Goal: Book appointment/travel/reservation

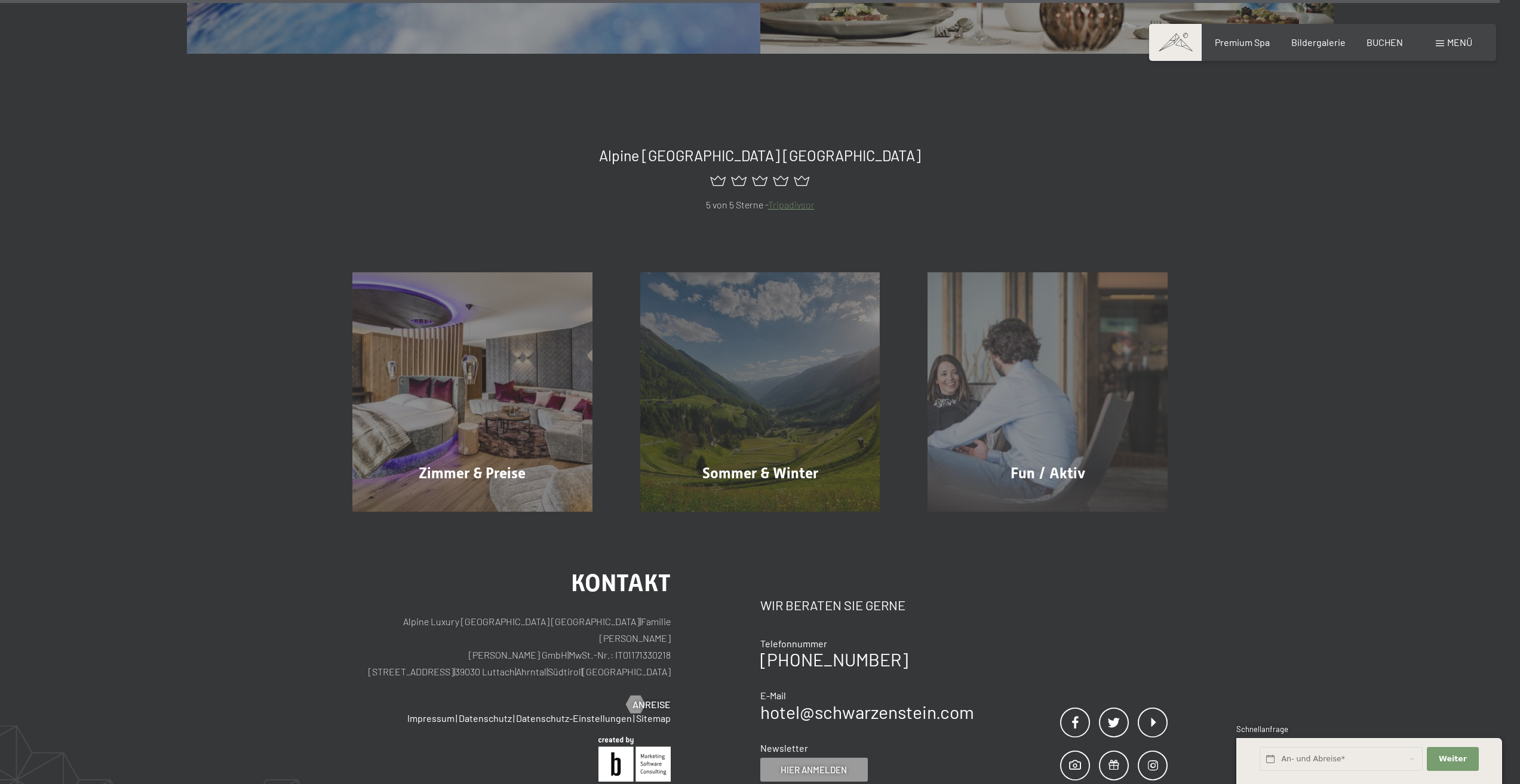
scroll to position [6989, 0]
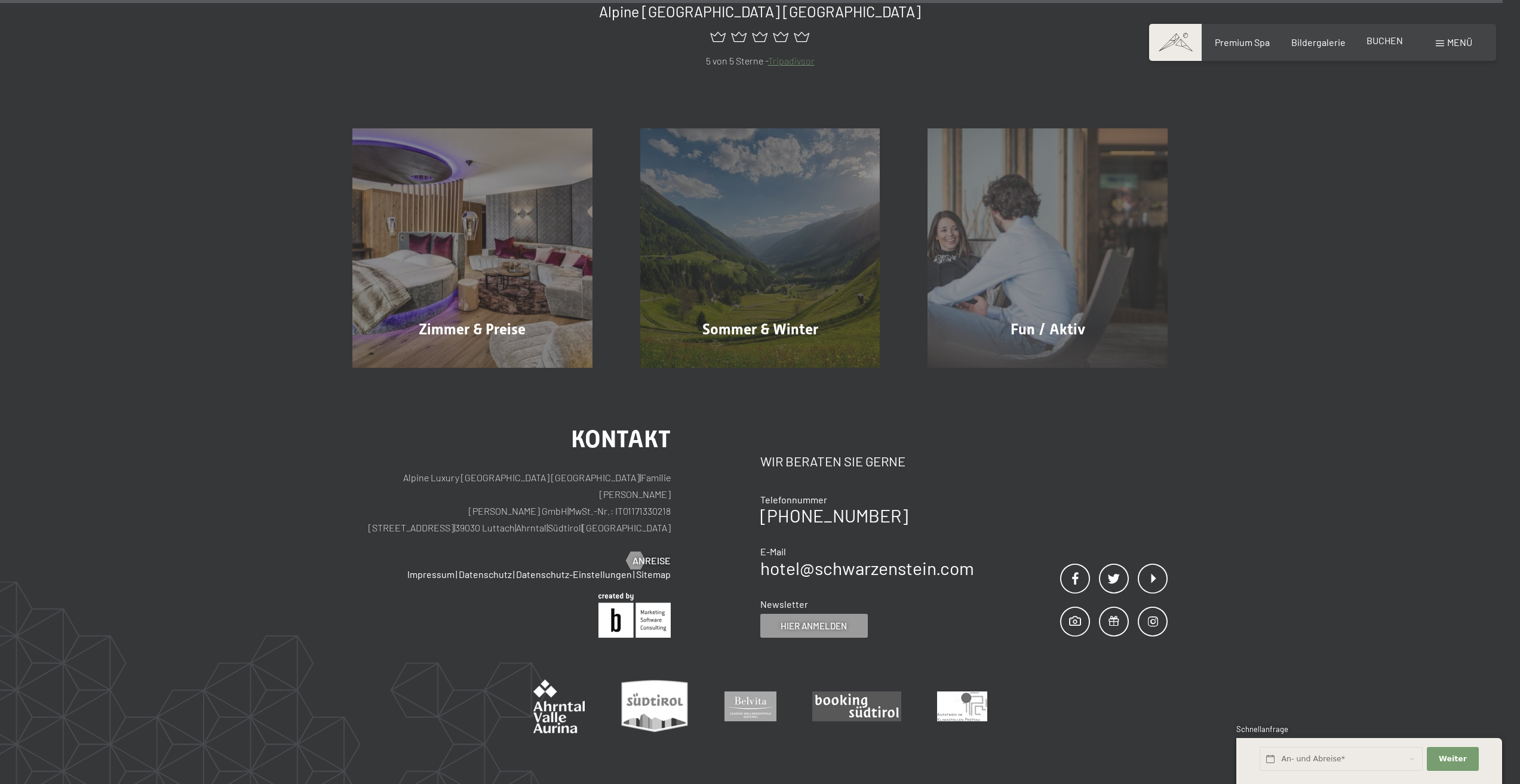
click at [1386, 37] on span "BUCHEN" at bounding box center [1385, 40] width 37 height 11
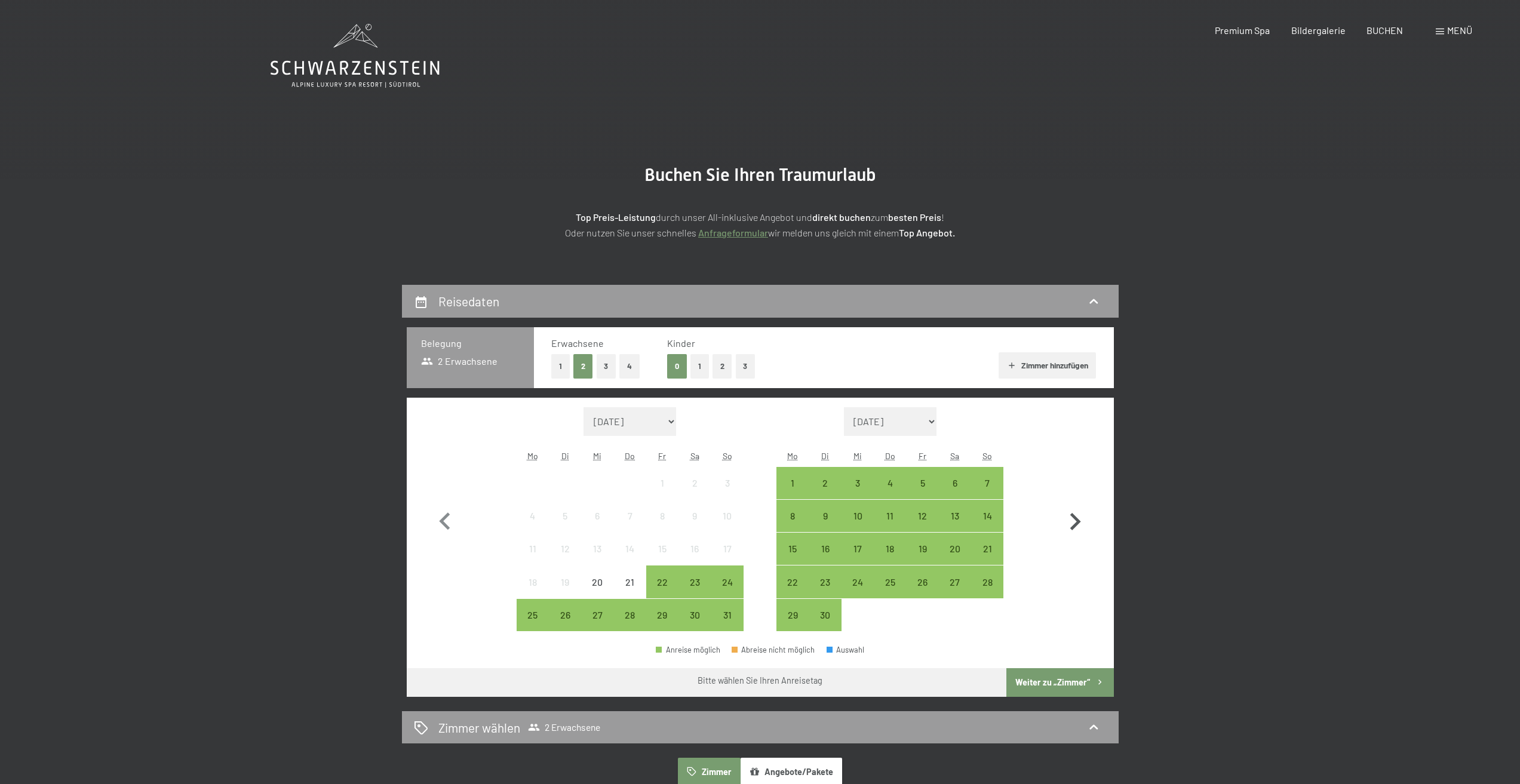
click at [1069, 520] on icon "button" at bounding box center [1075, 521] width 34 height 34
select select "[DATE]"
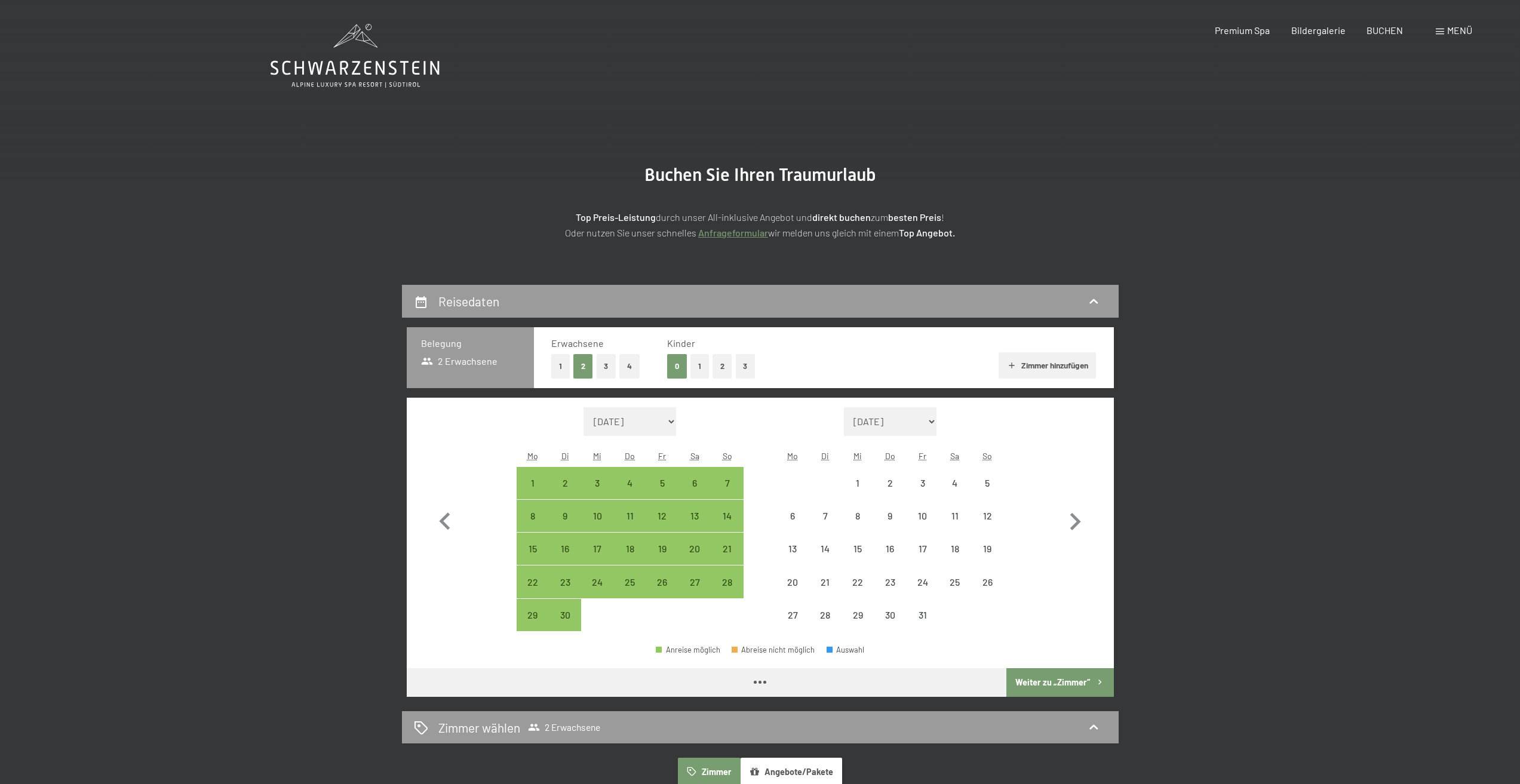
select select "[DATE]"
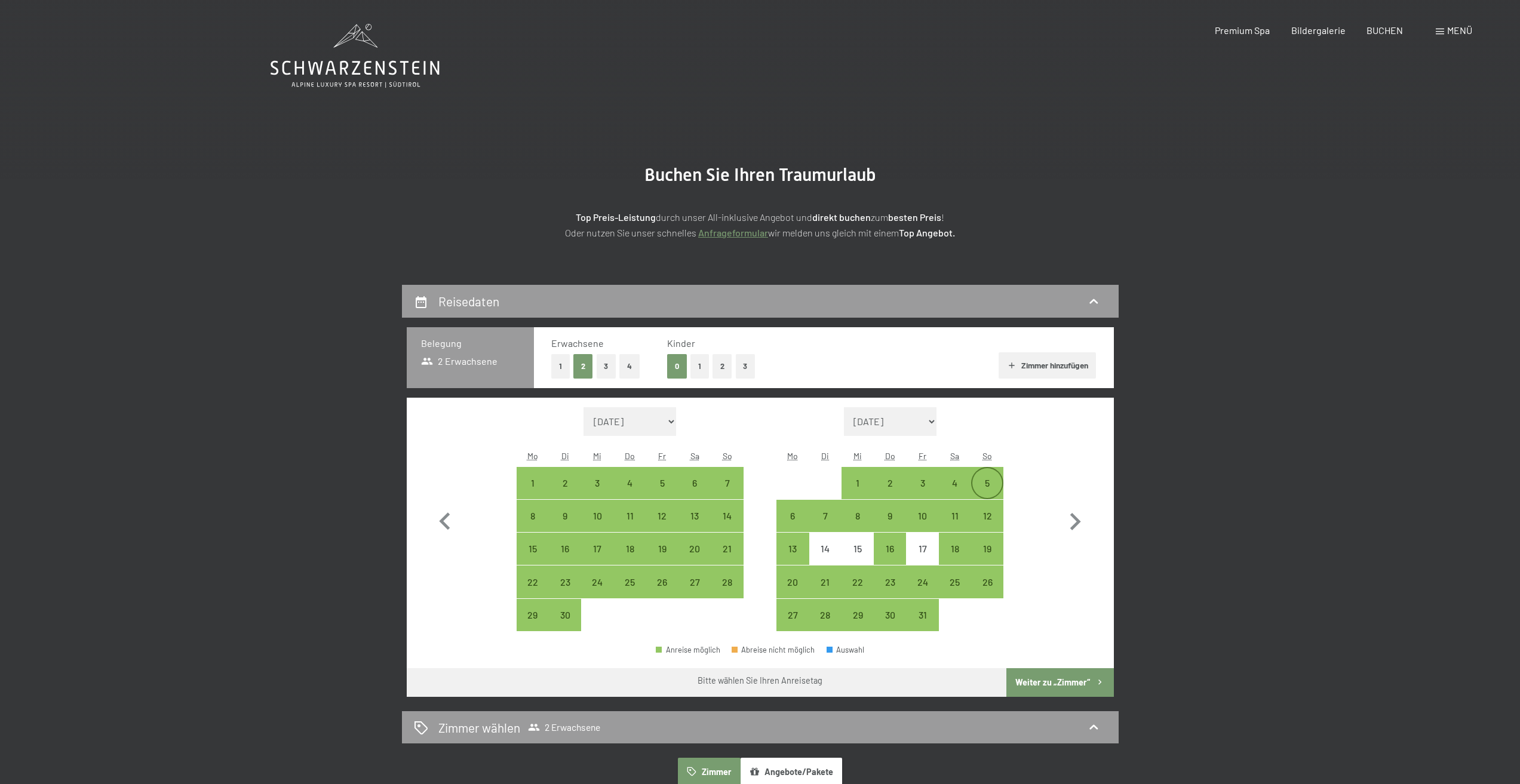
click at [982, 482] on div "5" at bounding box center [987, 493] width 30 height 30
select select "[DATE]"
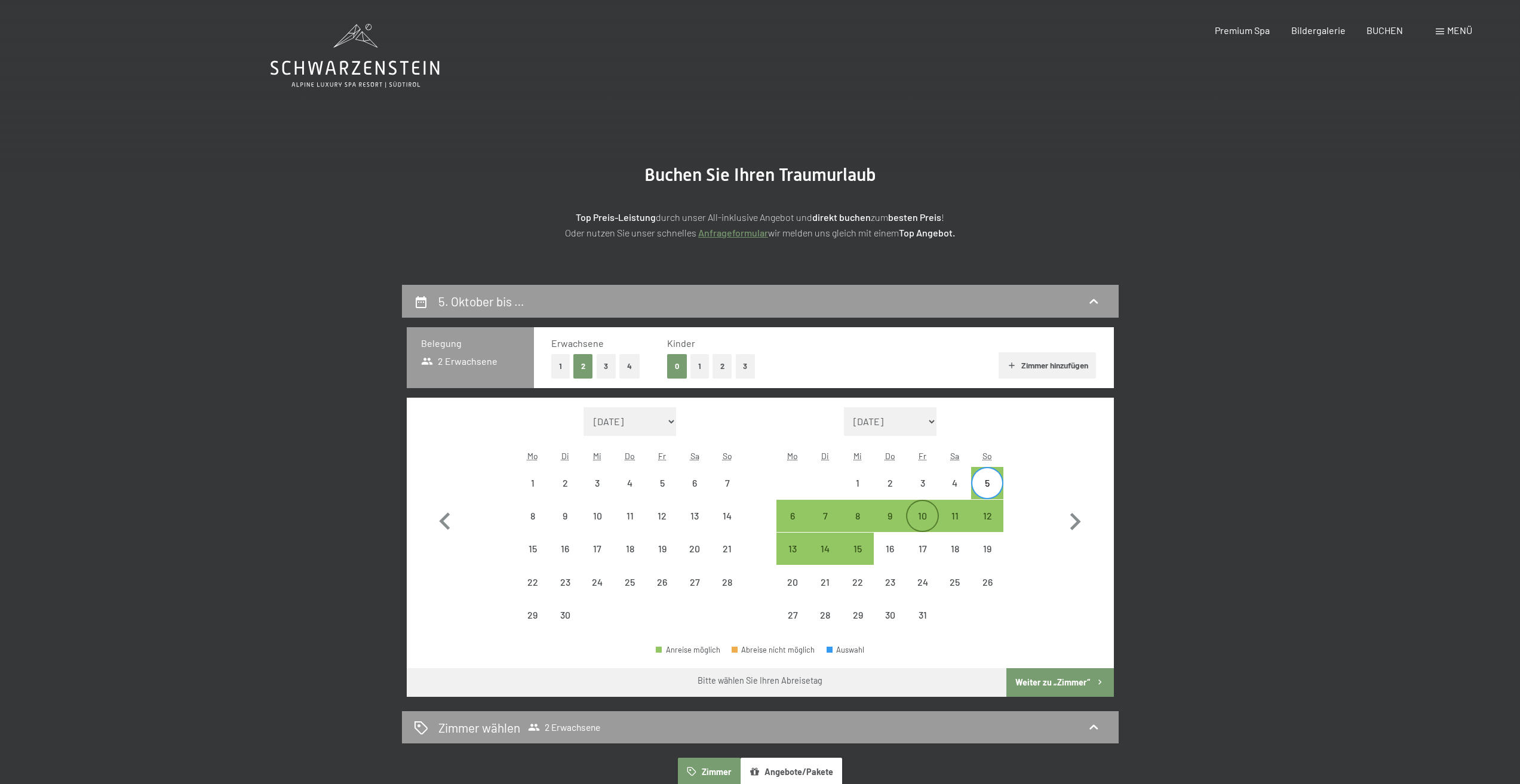
click at [927, 515] on div "10" at bounding box center [922, 526] width 30 height 30
select select "[DATE]"
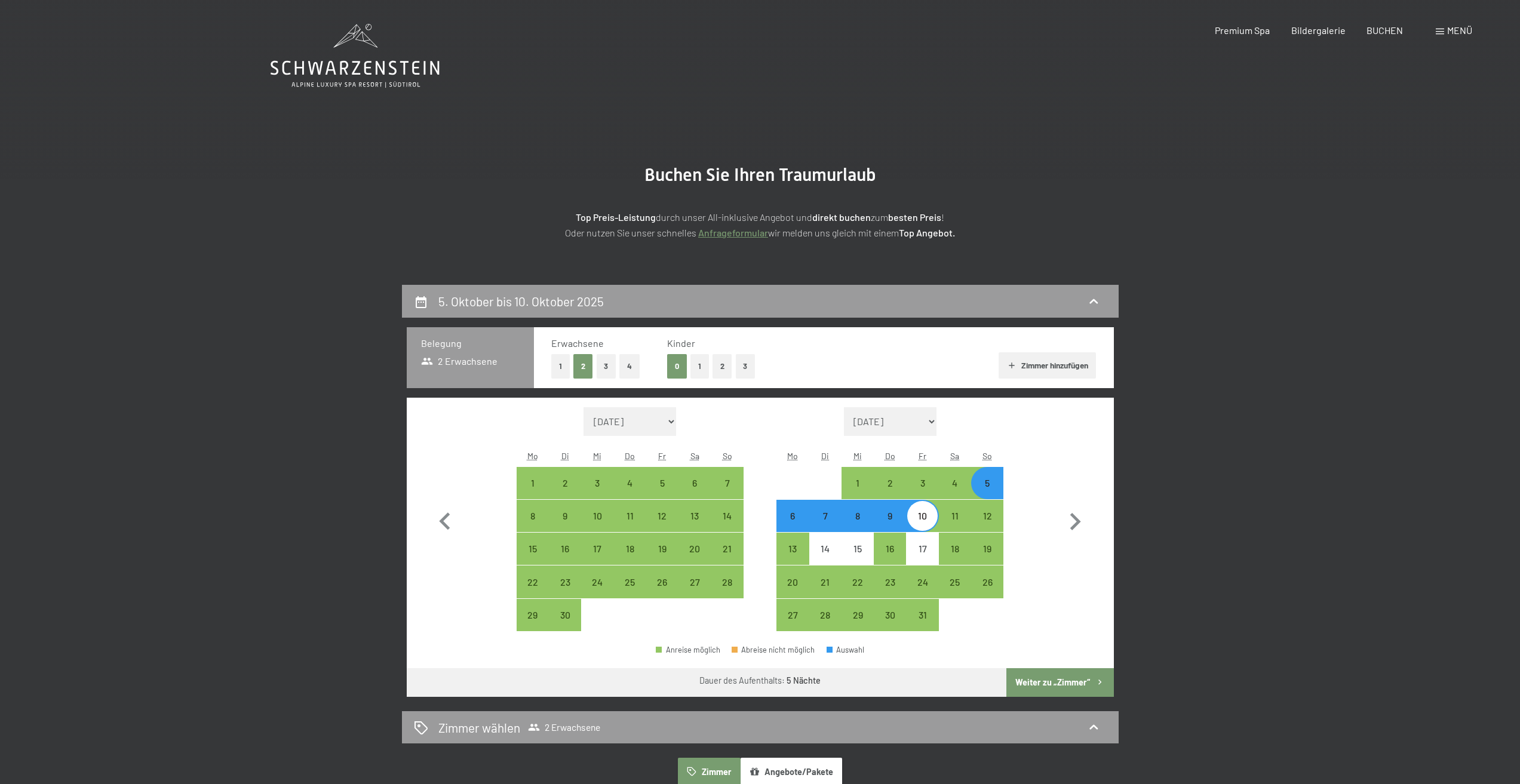
click at [721, 366] on button "2" at bounding box center [722, 366] width 20 height 24
select select "[DATE]"
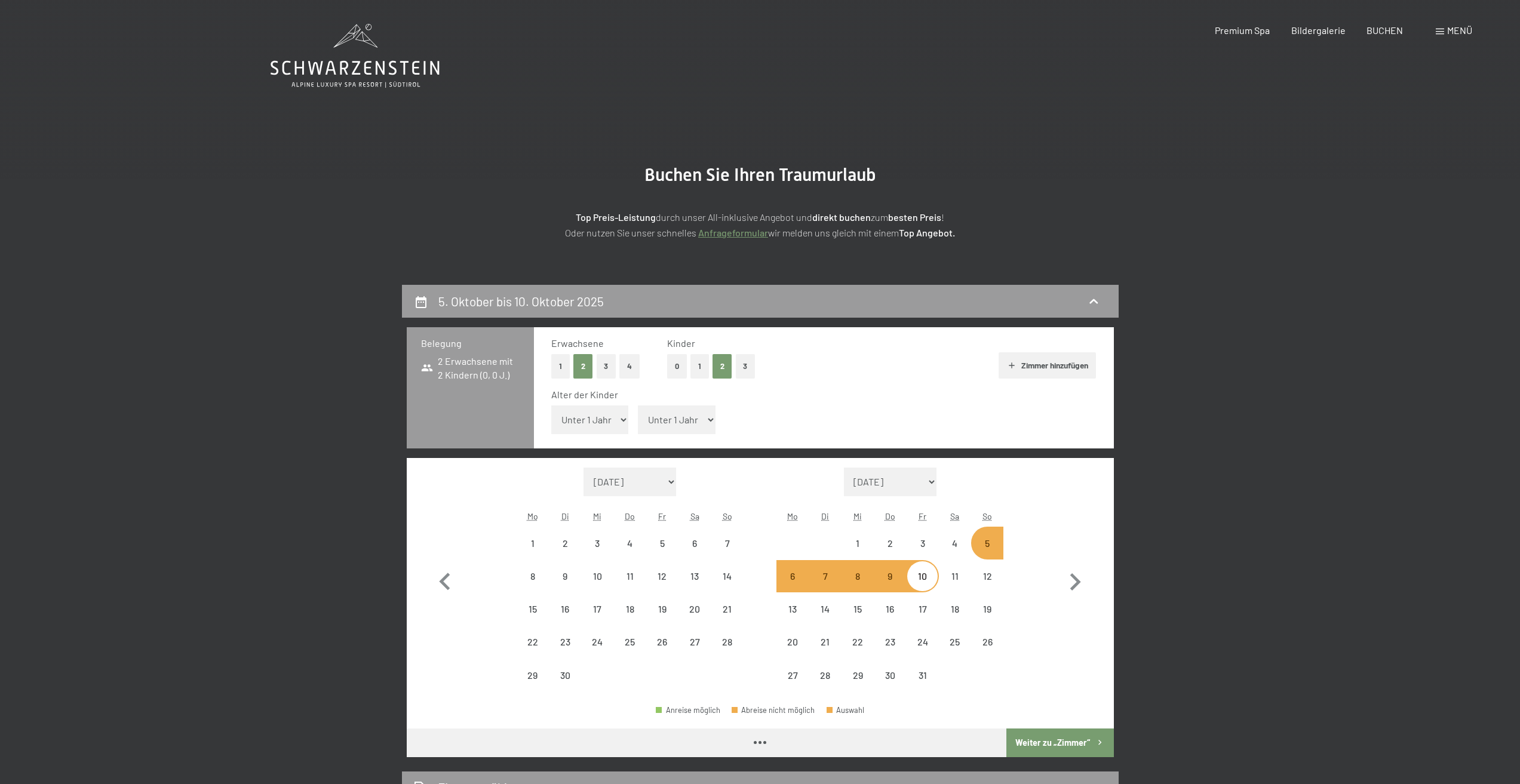
click at [612, 427] on select "Unter 1 Jahr 1 Jahr 2 Jahre 3 Jahre 4 Jahre 5 Jahre 6 Jahre 7 Jahre 8 Jahre 9 J…" at bounding box center [590, 420] width 78 height 29
select select "[DATE]"
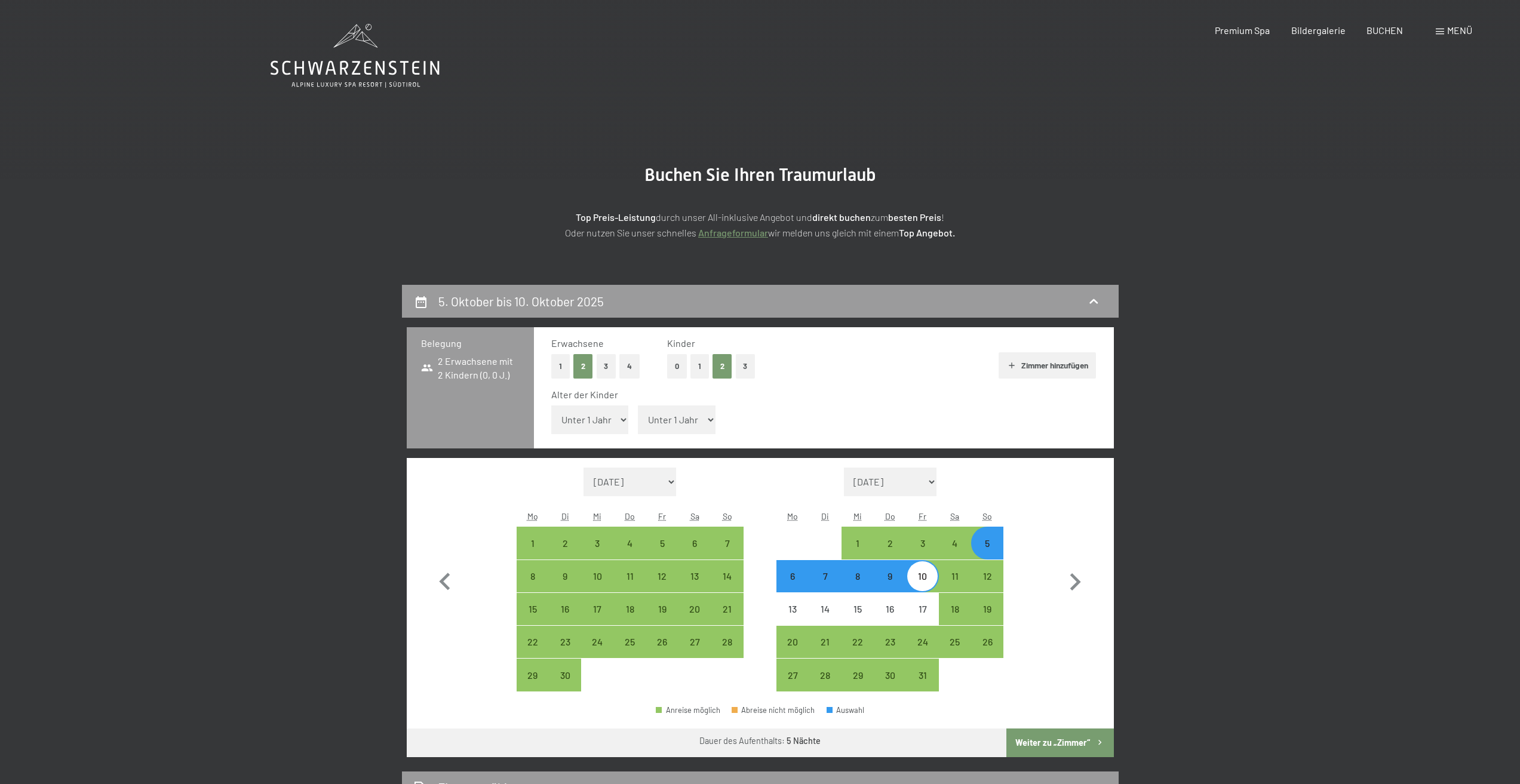
select select "9"
click at [551, 405] on select "Unter 1 Jahr 1 Jahr 2 Jahre 3 Jahre 4 Jahre 5 Jahre 6 Jahre 7 Jahre 8 Jahre 9 J…" at bounding box center [590, 420] width 78 height 29
select select "[DATE]"
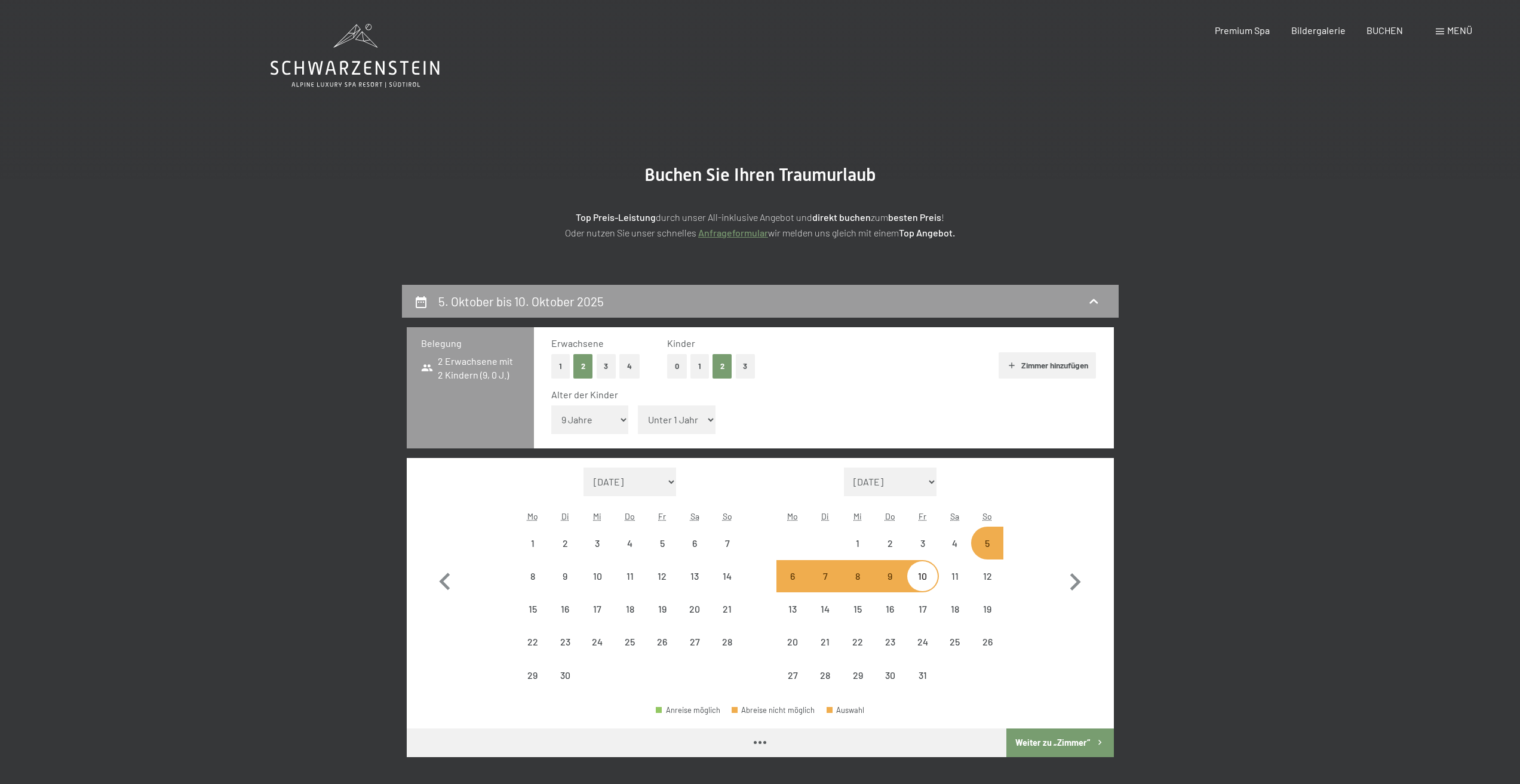
click at [689, 417] on select "Unter 1 Jahr 1 Jahr 2 Jahre 3 Jahre 4 Jahre 5 Jahre 6 Jahre 7 Jahre 8 Jahre 9 J…" at bounding box center [677, 420] width 78 height 29
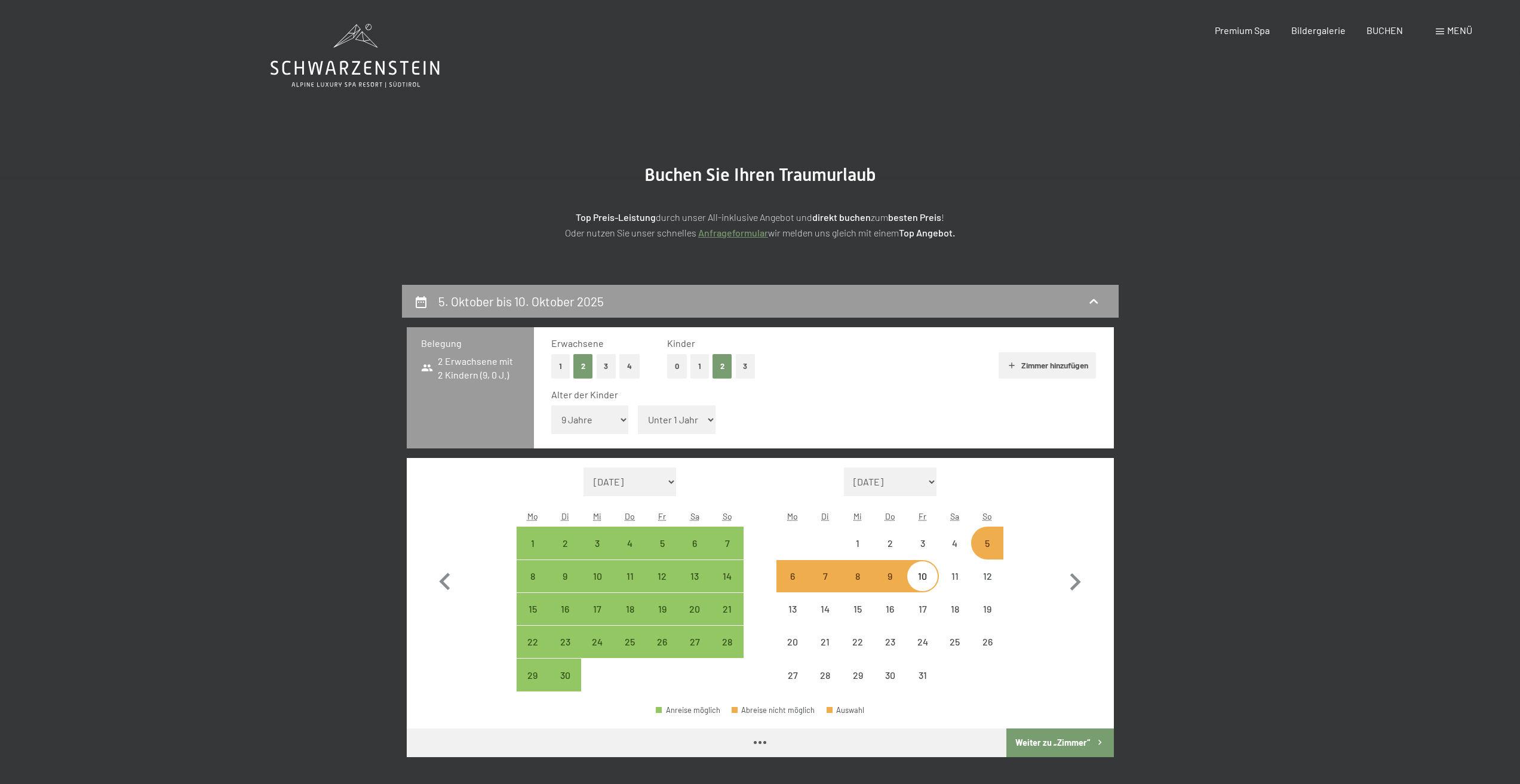
select select "[DATE]"
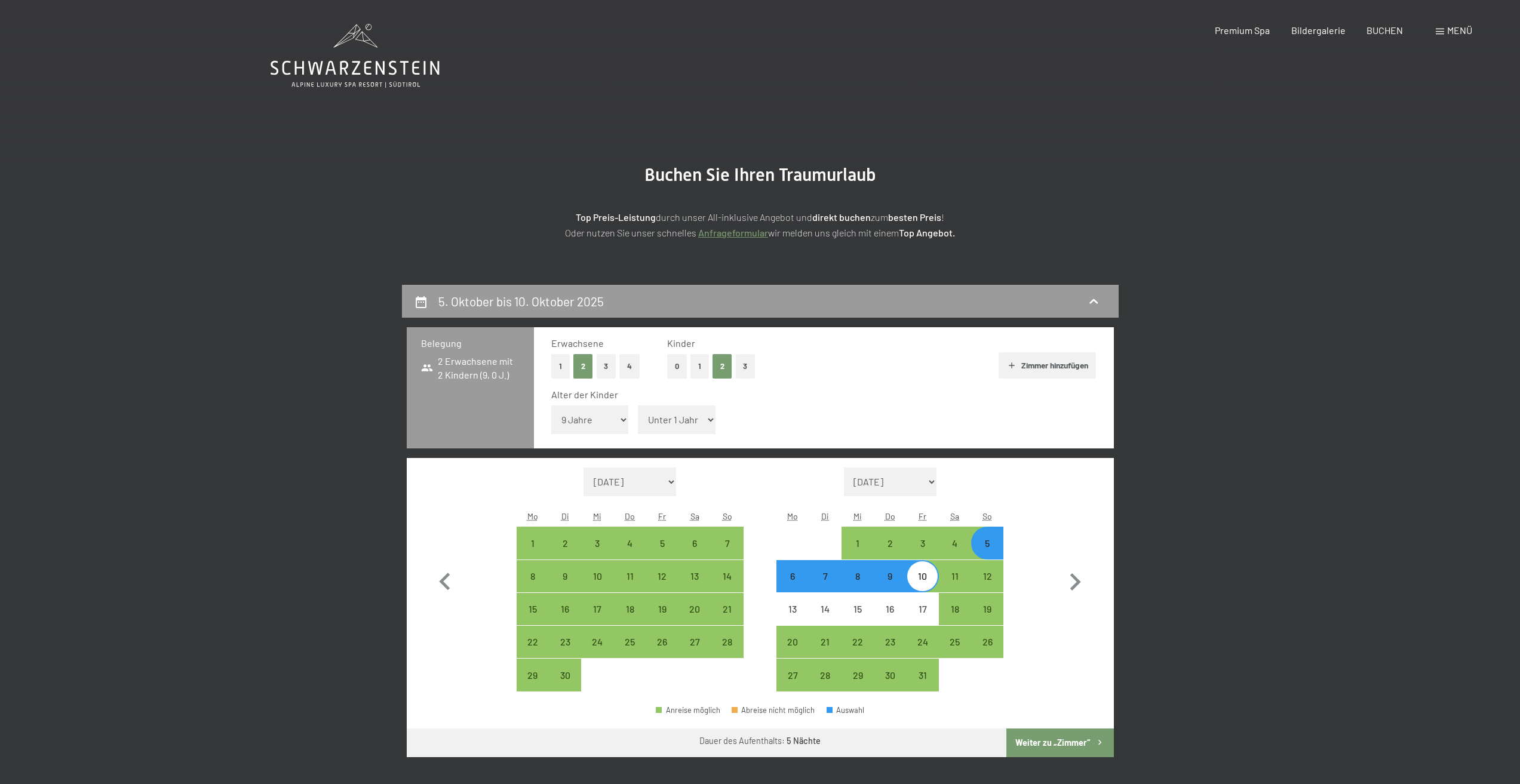
select select "11"
click at [638, 405] on select "Unter 1 Jahr 1 Jahr 2 Jahre 3 Jahre 4 Jahre 5 Jahre 6 Jahre 7 Jahre 8 Jahre 9 J…" at bounding box center [677, 420] width 78 height 29
select select "[DATE]"
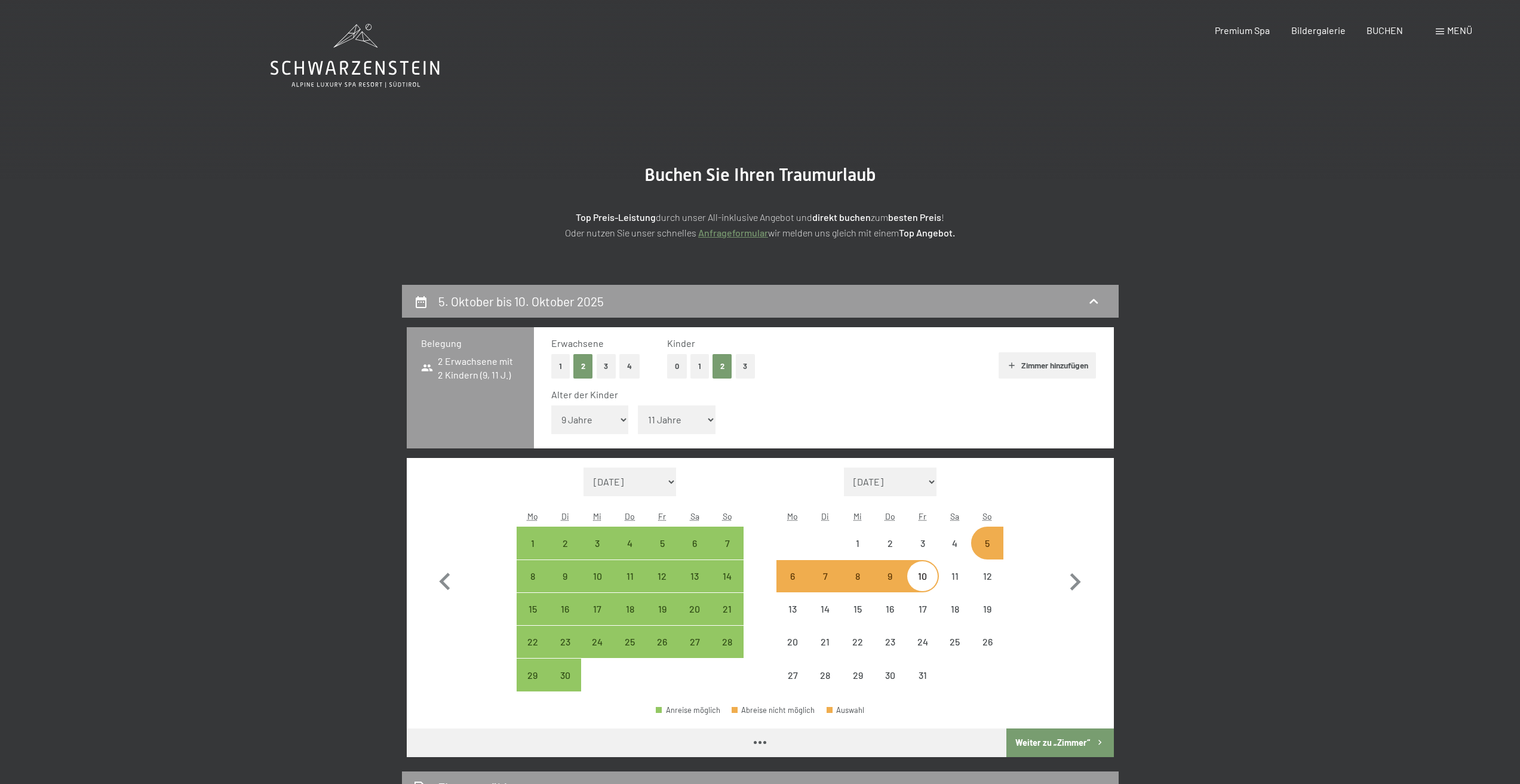
select select "[DATE]"
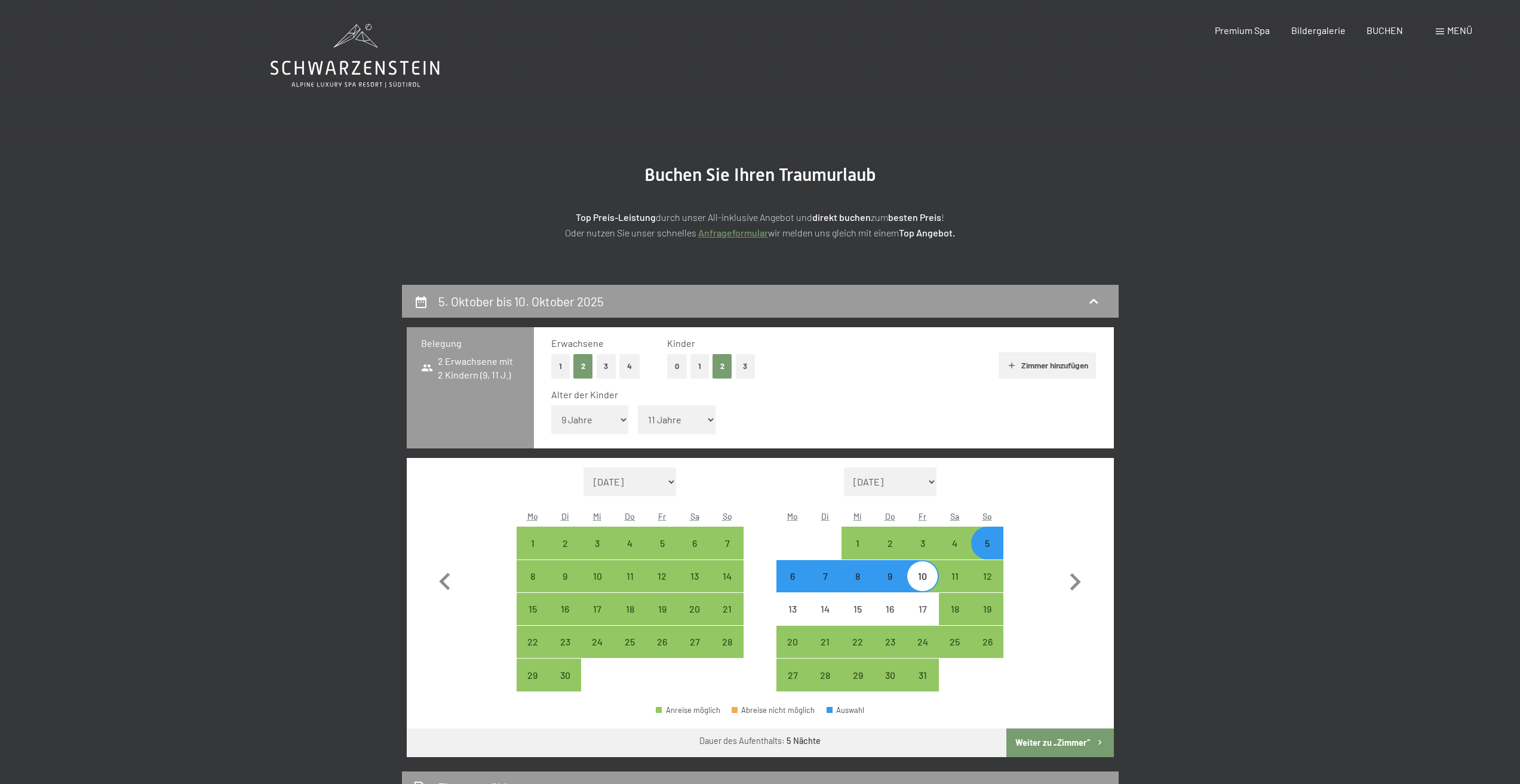
click at [1083, 746] on button "Weiter zu „Zimmer“" at bounding box center [1060, 744] width 107 height 29
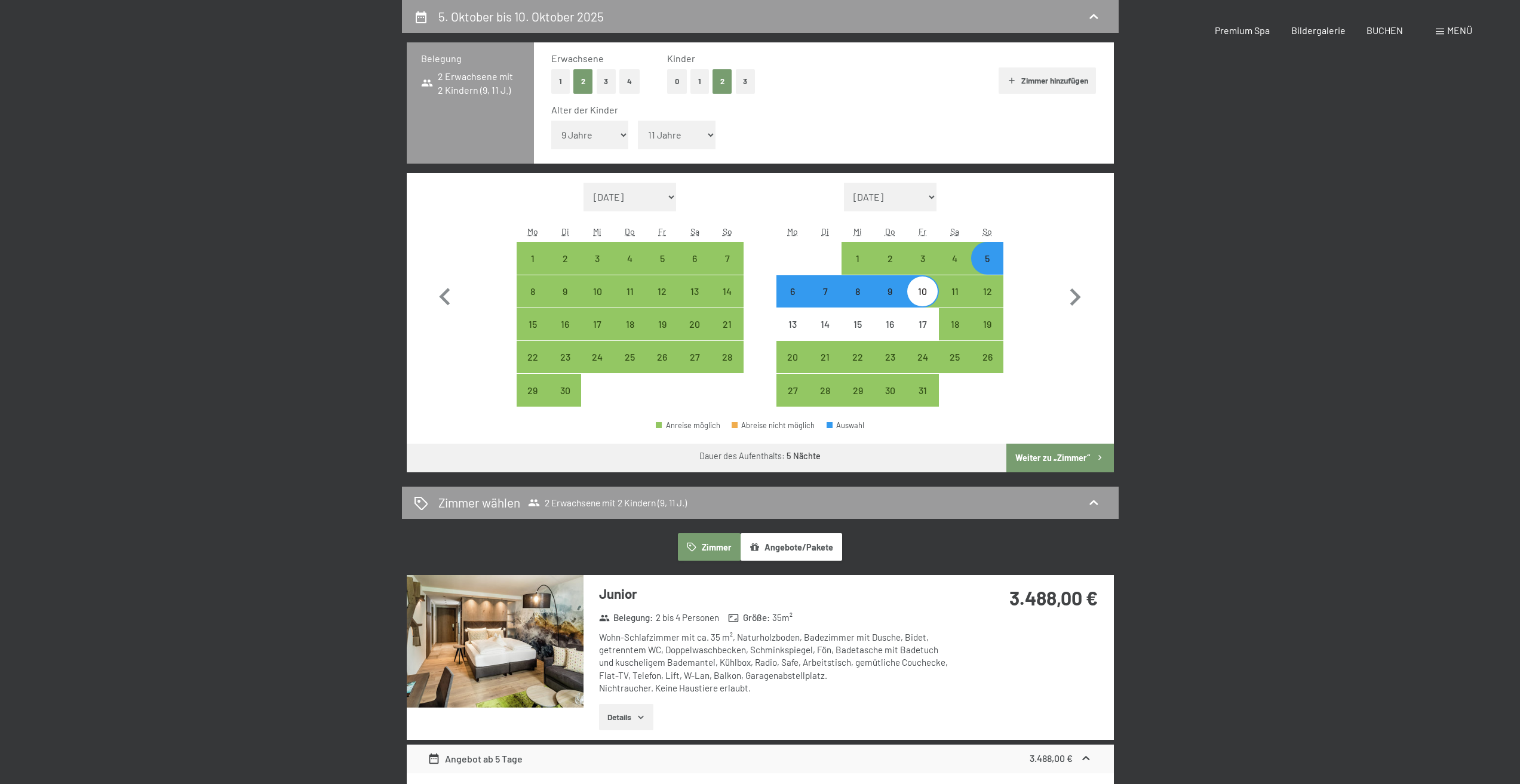
select select "[DATE]"
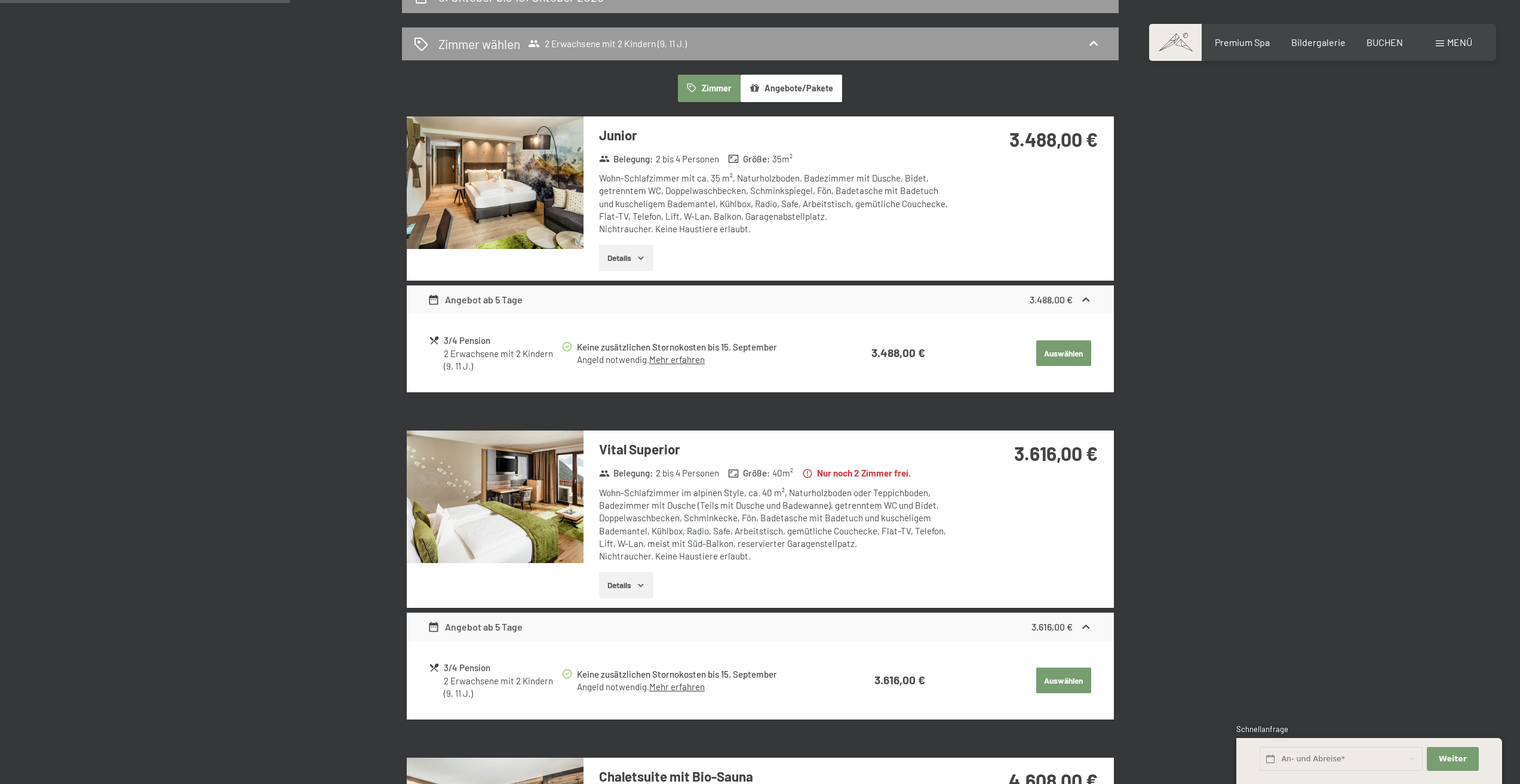
scroll to position [225, 0]
